Goal: Check status: Check status

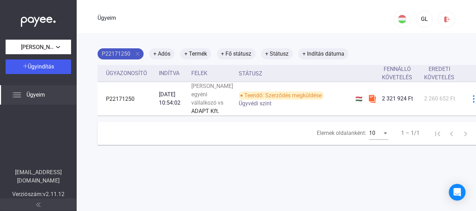
click at [111, 52] on font "P22171250" at bounding box center [116, 54] width 29 height 7
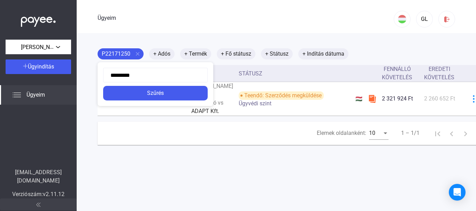
click at [170, 42] on div at bounding box center [238, 105] width 476 height 211
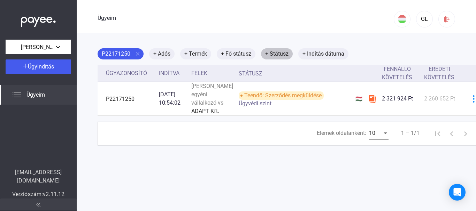
click at [287, 54] on font "+ Státusz" at bounding box center [276, 54] width 23 height 7
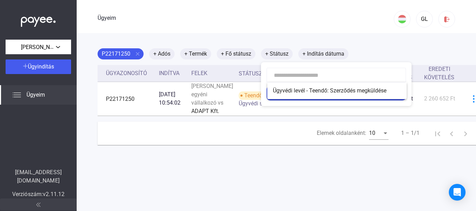
click at [302, 73] on input at bounding box center [335, 75] width 139 height 15
type input "*"
click at [364, 46] on div at bounding box center [238, 105] width 476 height 211
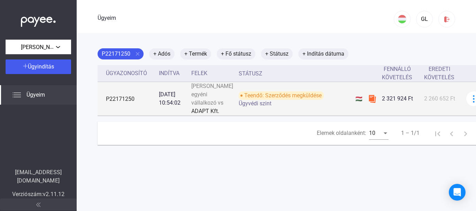
click at [279, 99] on font "Teendő: Szerződés megküldése" at bounding box center [282, 95] width 77 height 7
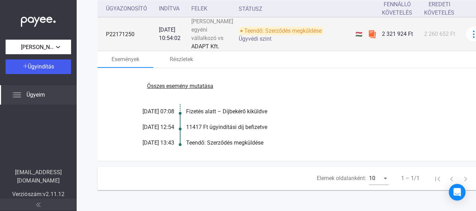
scroll to position [98, 0]
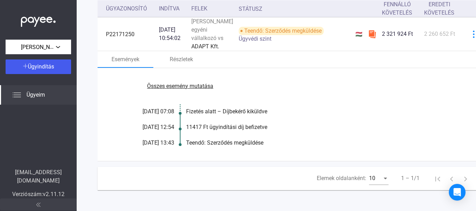
click at [188, 83] on font "Összes esemény mutatása" at bounding box center [180, 86] width 66 height 7
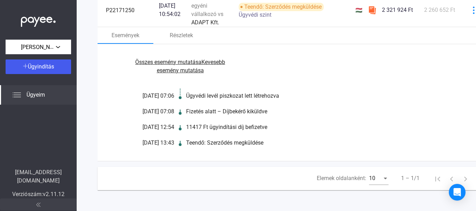
click at [179, 147] on div at bounding box center [180, 144] width 3 height 5
